Goal: Obtain resource: Download file/media

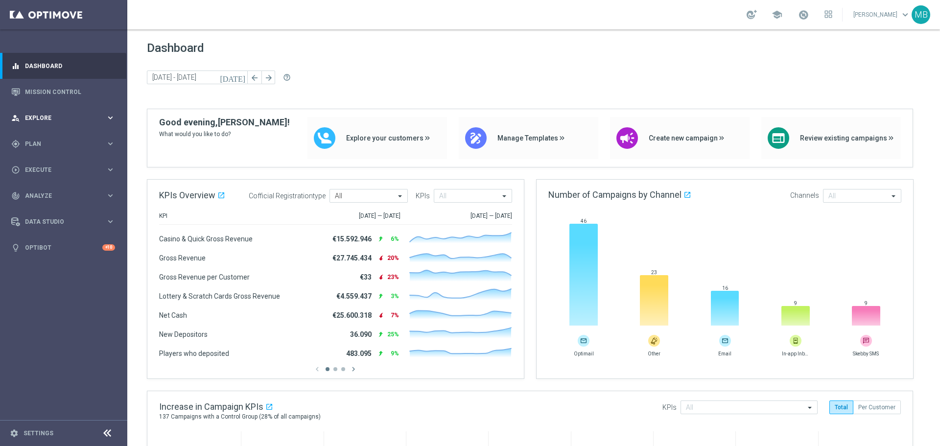
click at [66, 125] on div "person_search Explore keyboard_arrow_right" at bounding box center [63, 118] width 126 height 26
click at [62, 259] on span "Plan" at bounding box center [65, 262] width 81 height 6
click at [76, 159] on div "Target Groups" at bounding box center [75, 164] width 101 height 15
click at [65, 164] on link "Target Groups" at bounding box center [63, 164] width 76 height 8
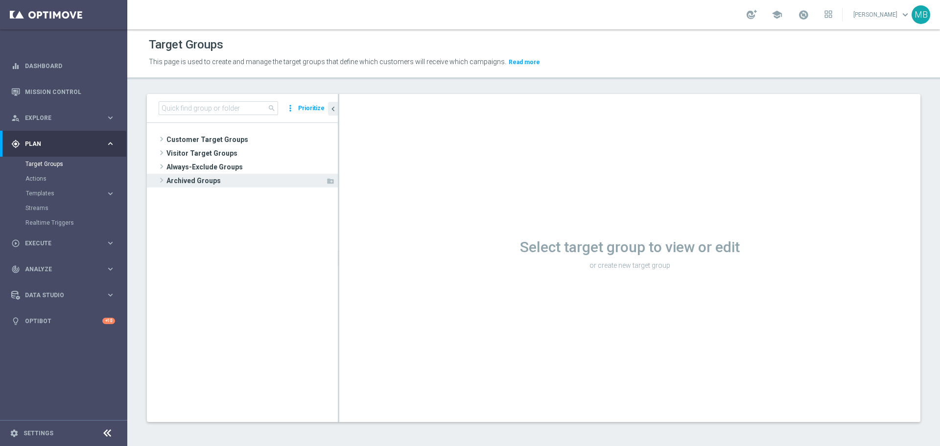
click at [159, 180] on span at bounding box center [162, 180] width 10 height 12
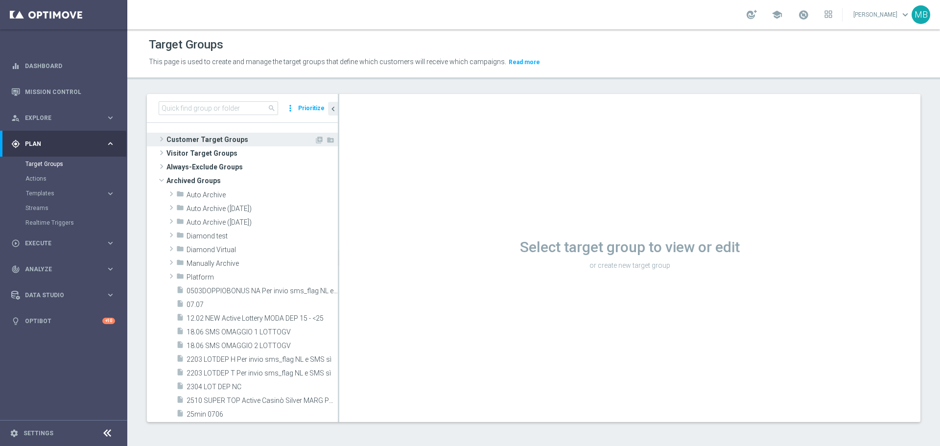
click at [162, 142] on span at bounding box center [162, 139] width 10 height 12
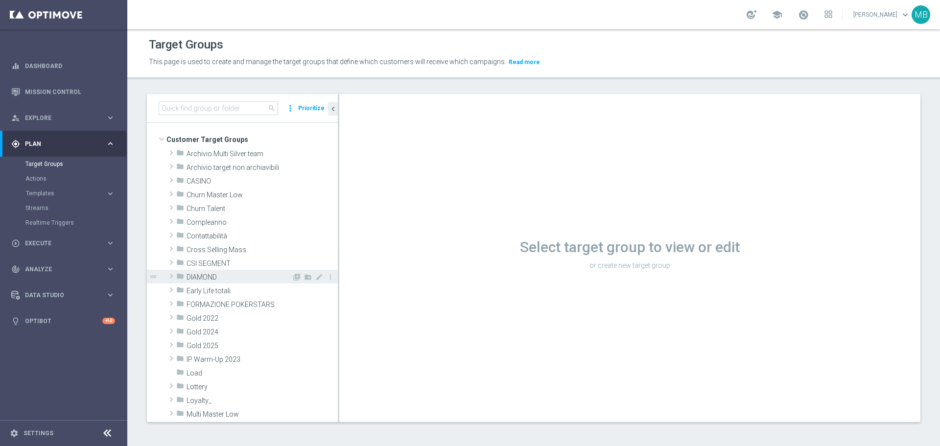
click at [200, 271] on div "folder DIAMOND" at bounding box center [234, 277] width 116 height 14
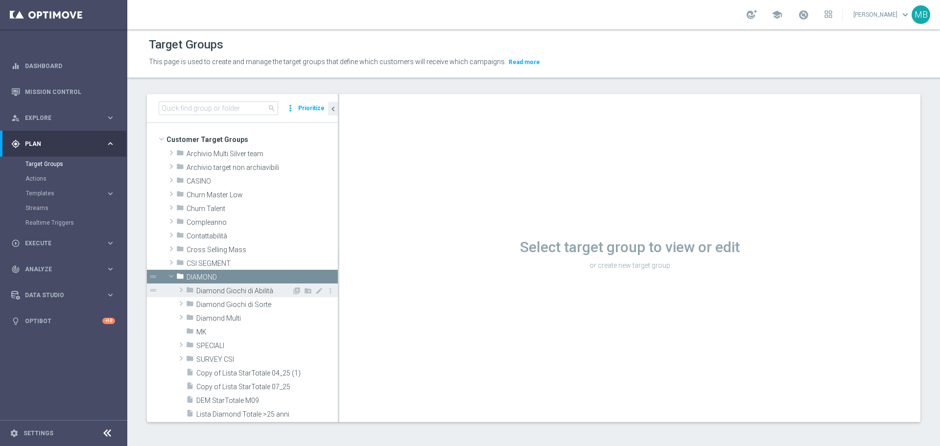
click at [263, 288] on span "Diamond Giochi di Abilità" at bounding box center [244, 291] width 96 height 8
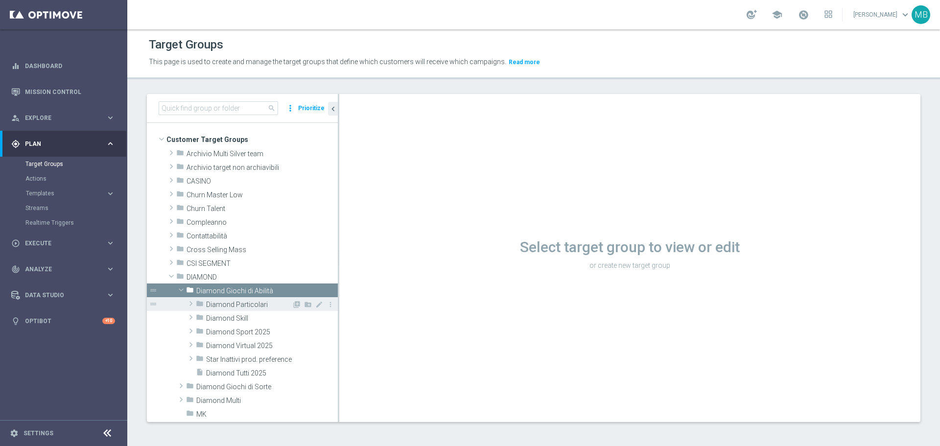
click at [257, 301] on span "Diamond Particolari" at bounding box center [249, 305] width 86 height 8
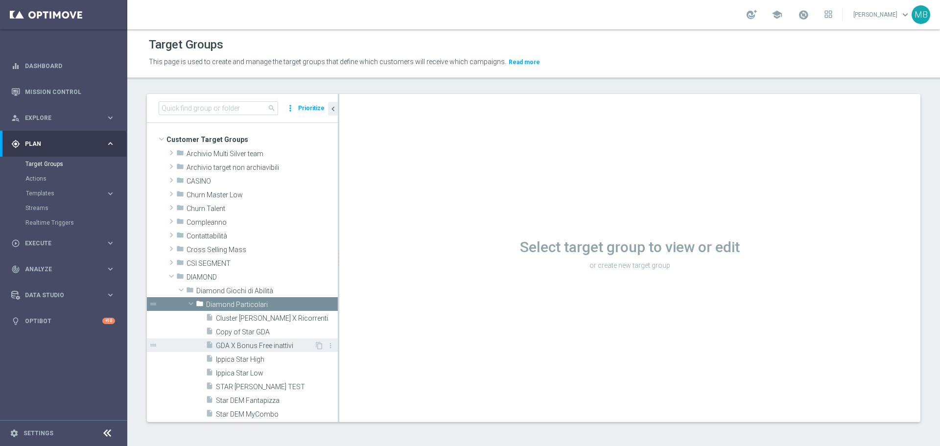
click at [281, 344] on span "GDA X Bonus Free inattivi" at bounding box center [265, 346] width 98 height 8
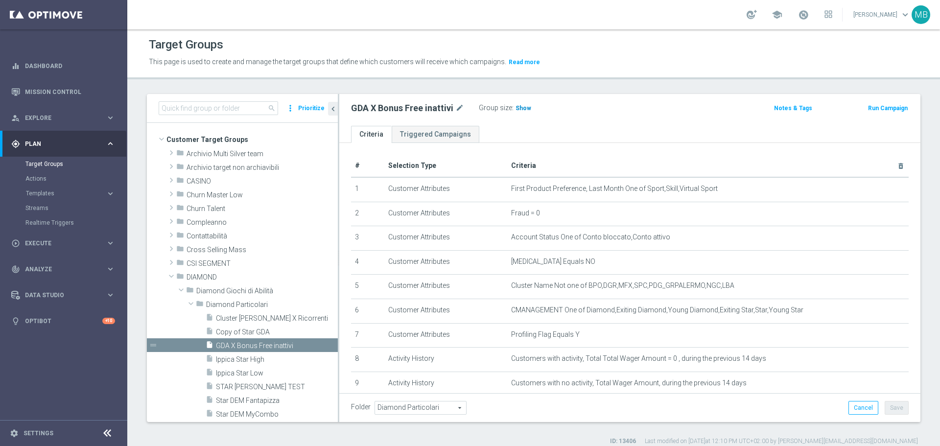
click at [519, 111] on span "Show" at bounding box center [524, 108] width 16 height 7
click at [517, 112] on span "30" at bounding box center [520, 109] width 9 height 9
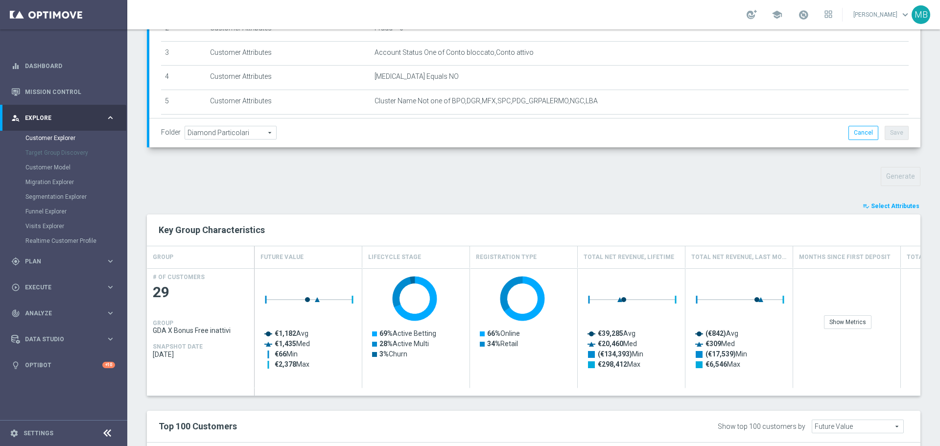
scroll to position [221, 0]
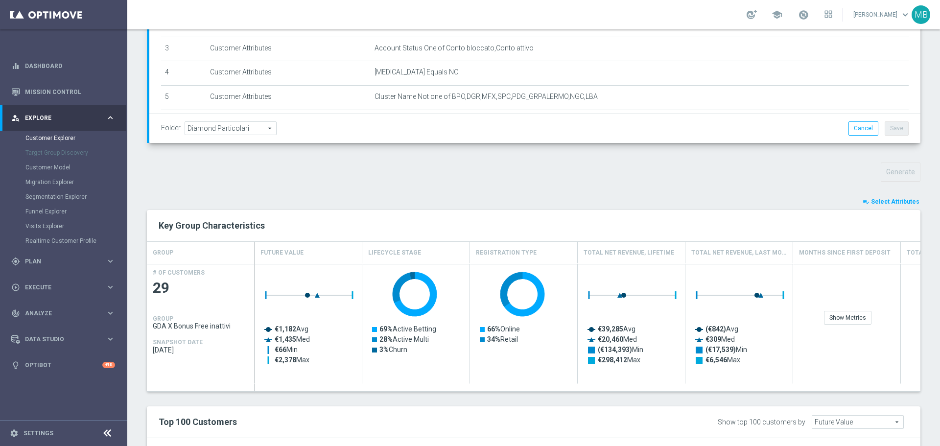
click at [882, 200] on span "Select Attributes" at bounding box center [895, 201] width 48 height 7
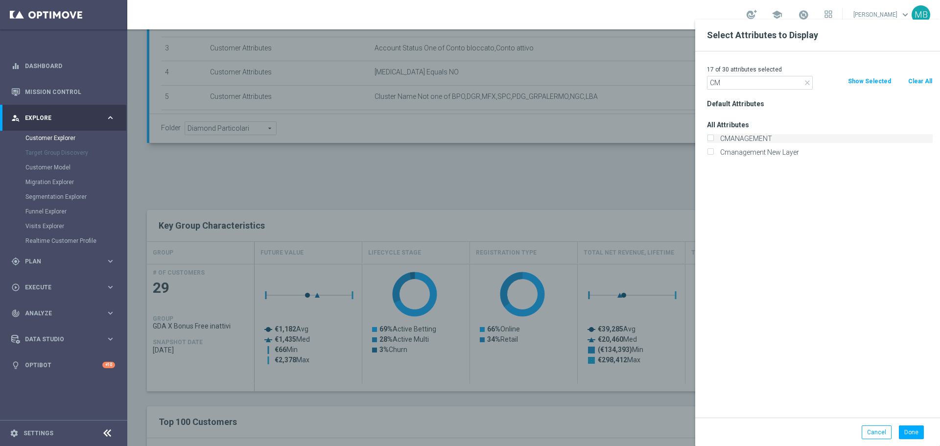
type input "CM"
click at [765, 141] on label "CMANAGEMENT" at bounding box center [825, 138] width 216 height 9
click at [714, 141] on input "CMANAGEMENT" at bounding box center [710, 140] width 6 height 6
checkbox input "true"
click at [775, 87] on input "CM" at bounding box center [760, 83] width 106 height 14
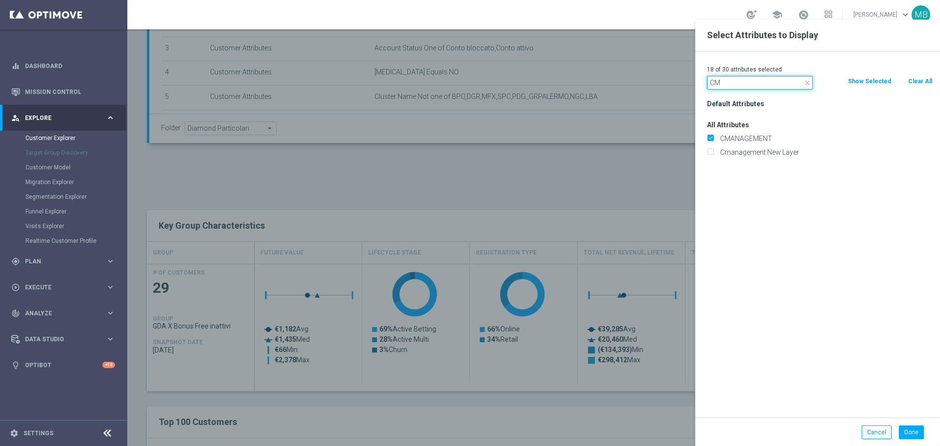
type input "C"
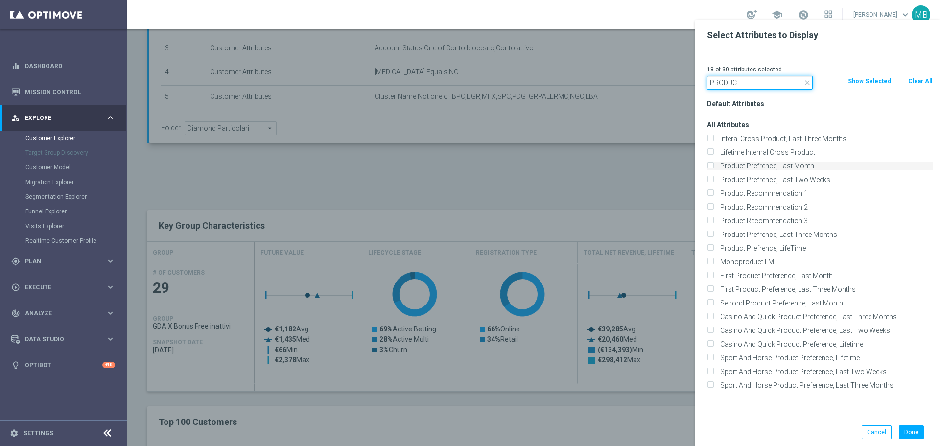
type input "PRODUCT"
click at [709, 168] on input "Product Prefrence, Last Month" at bounding box center [710, 167] width 6 height 6
checkbox input "true"
click at [714, 274] on div "First Product Preference, Last Month" at bounding box center [820, 275] width 226 height 9
click at [717, 276] on label "First Product Preference, Last Month" at bounding box center [825, 275] width 216 height 9
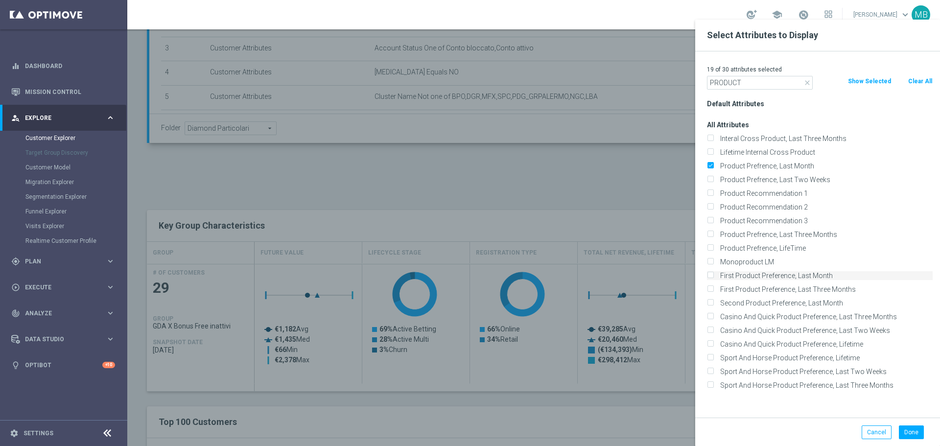
click at [714, 276] on input "First Product Preference, Last Month" at bounding box center [710, 277] width 6 height 6
checkbox input "true"
click at [710, 287] on input "First Product Preference, Last Three Months" at bounding box center [710, 290] width 6 height 6
checkbox input "true"
click at [902, 433] on button "Done" at bounding box center [911, 433] width 25 height 14
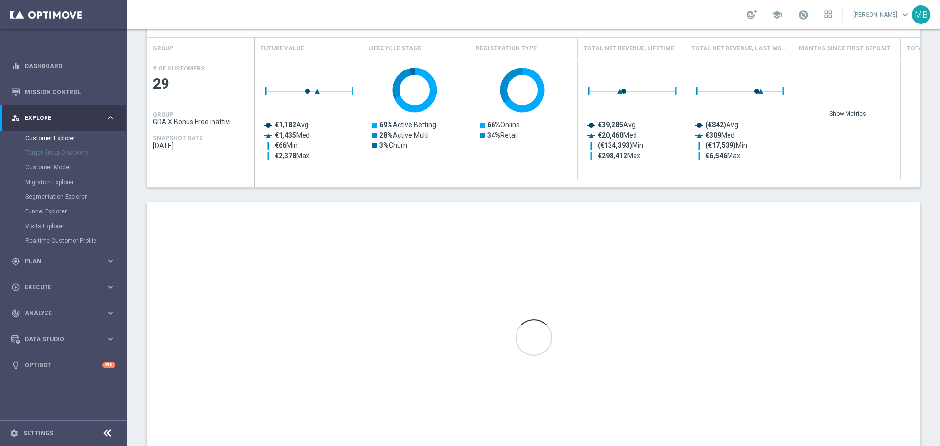
scroll to position [429, 0]
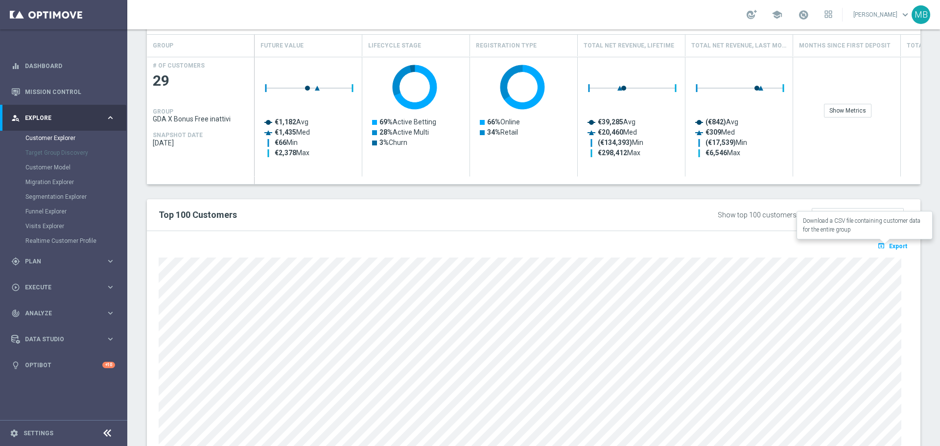
click at [893, 248] on span "Export" at bounding box center [898, 246] width 18 height 7
